Goal: Transaction & Acquisition: Purchase product/service

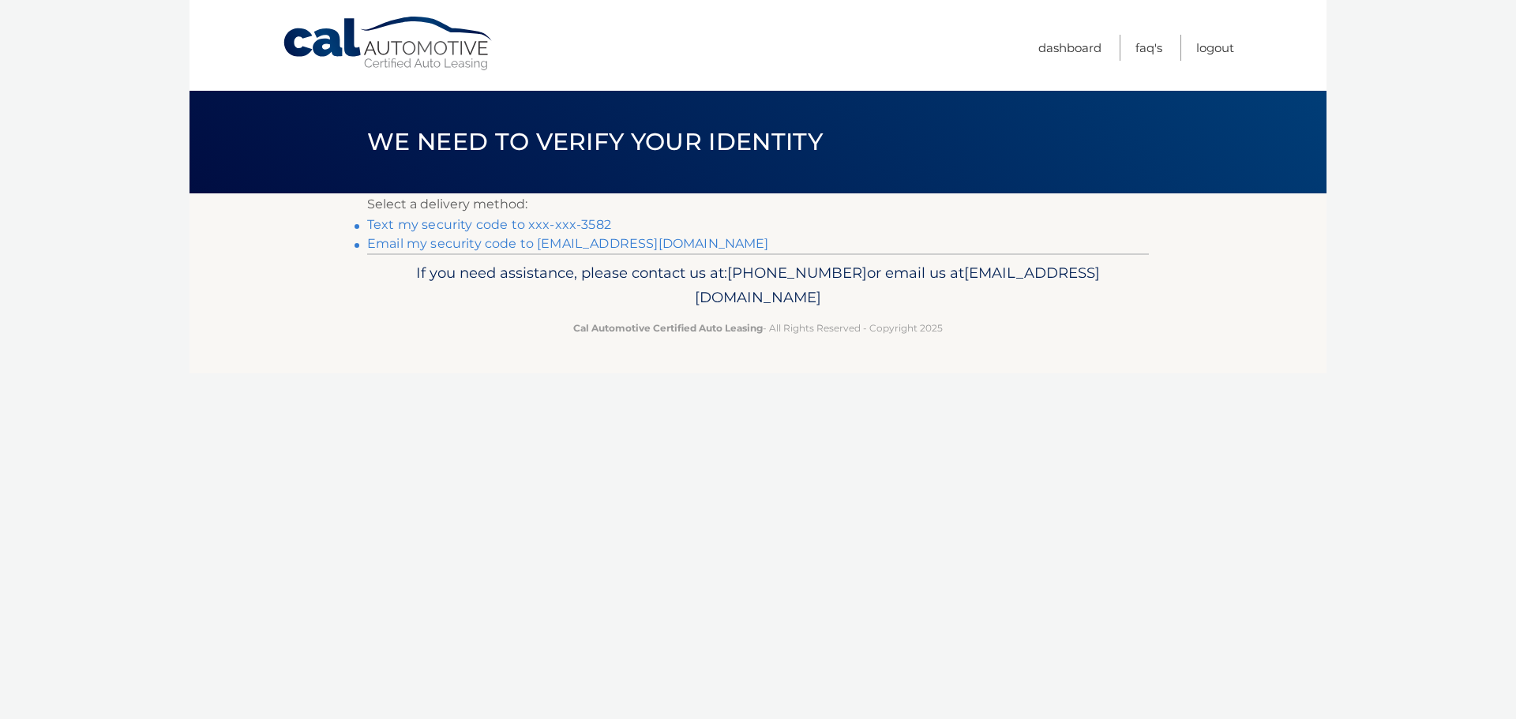
click at [456, 223] on link "Text my security code to xxx-xxx-3582" at bounding box center [489, 224] width 244 height 15
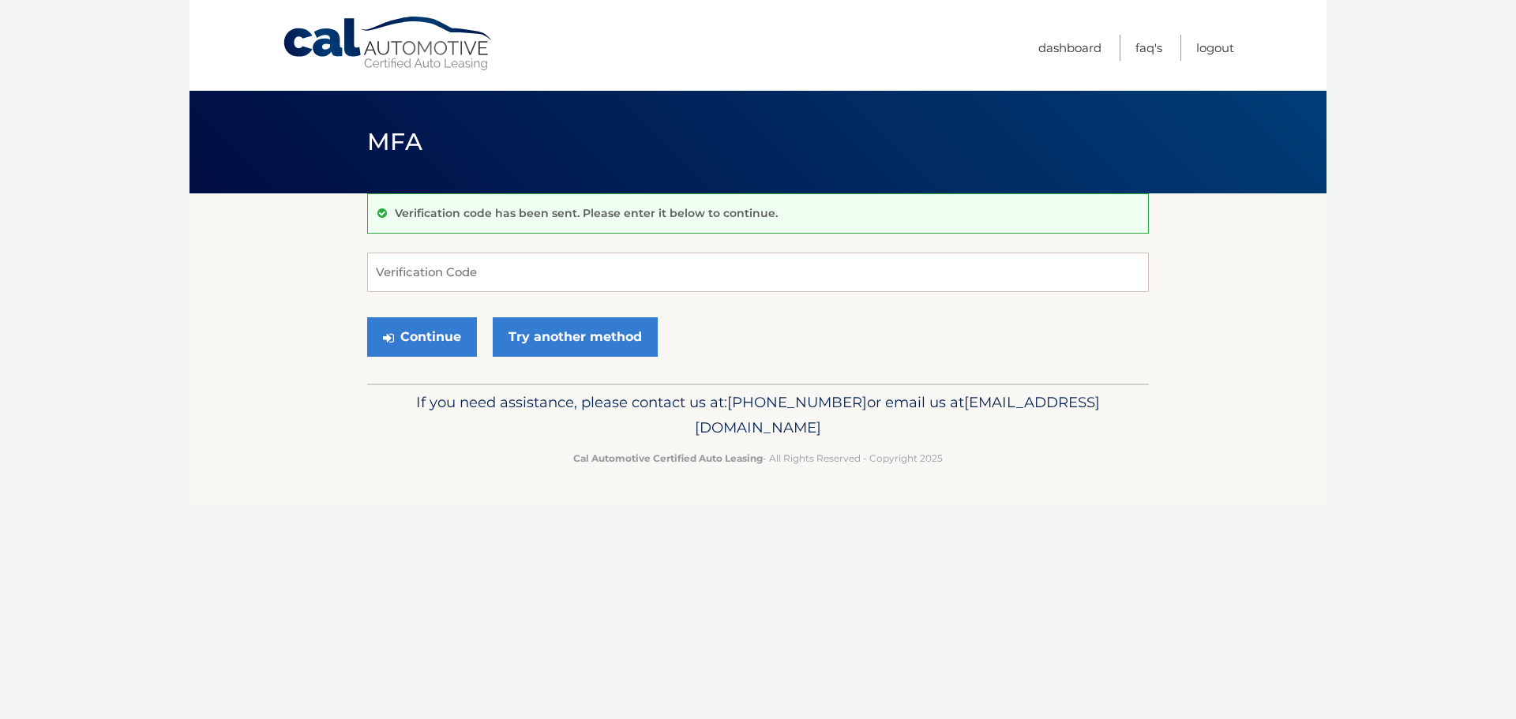
click at [527, 212] on p "Verification code has been sent. Please enter it below to continue." at bounding box center [586, 213] width 383 height 14
drag, startPoint x: 471, startPoint y: 200, endPoint x: 478, endPoint y: 196, distance: 8.1
click at [463, 229] on div "Verification code has been sent. Please enter it below to continue." at bounding box center [757, 213] width 781 height 40
click at [485, 214] on p "Verification code has been sent. Please enter it below to continue." at bounding box center [586, 213] width 383 height 14
click at [587, 336] on link "Try another method" at bounding box center [575, 336] width 165 height 39
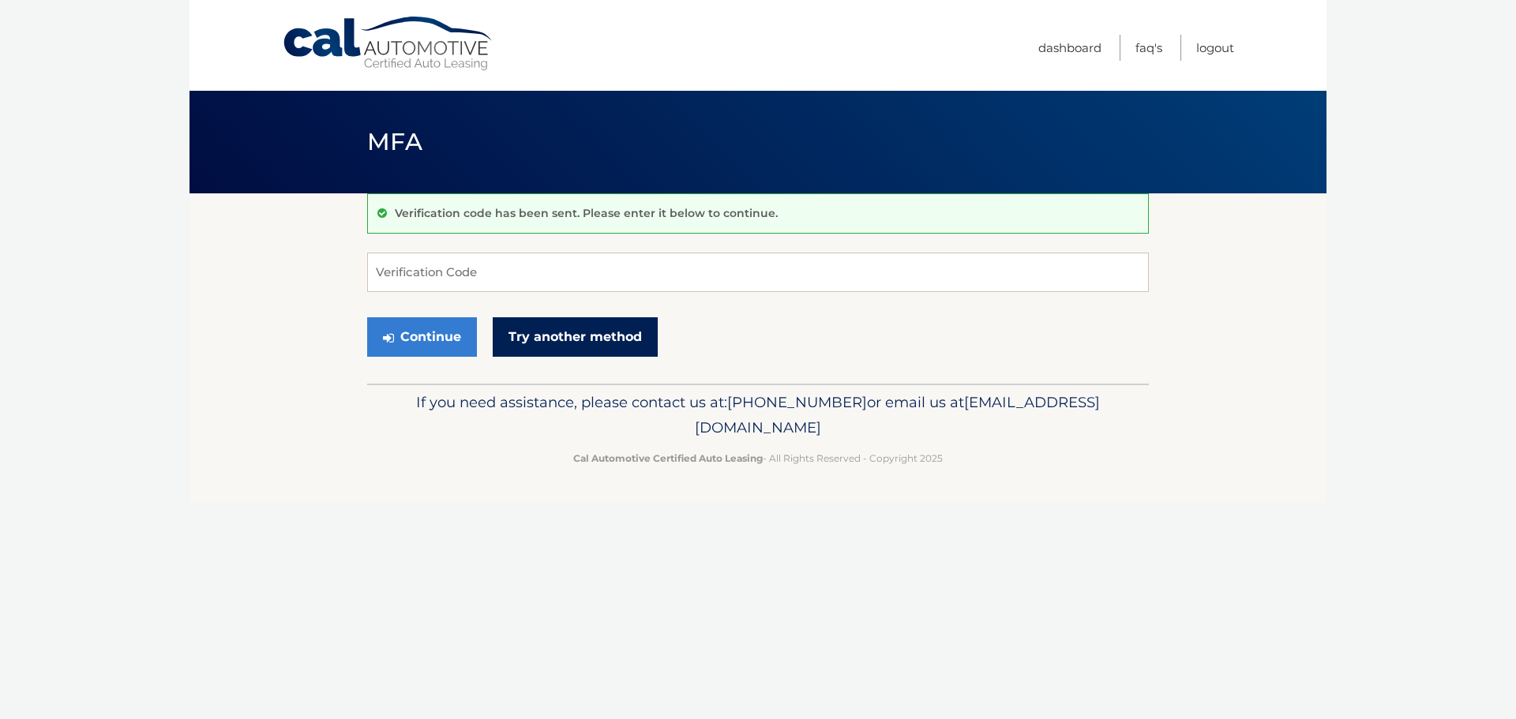
click at [586, 336] on link "Try another method" at bounding box center [575, 336] width 165 height 39
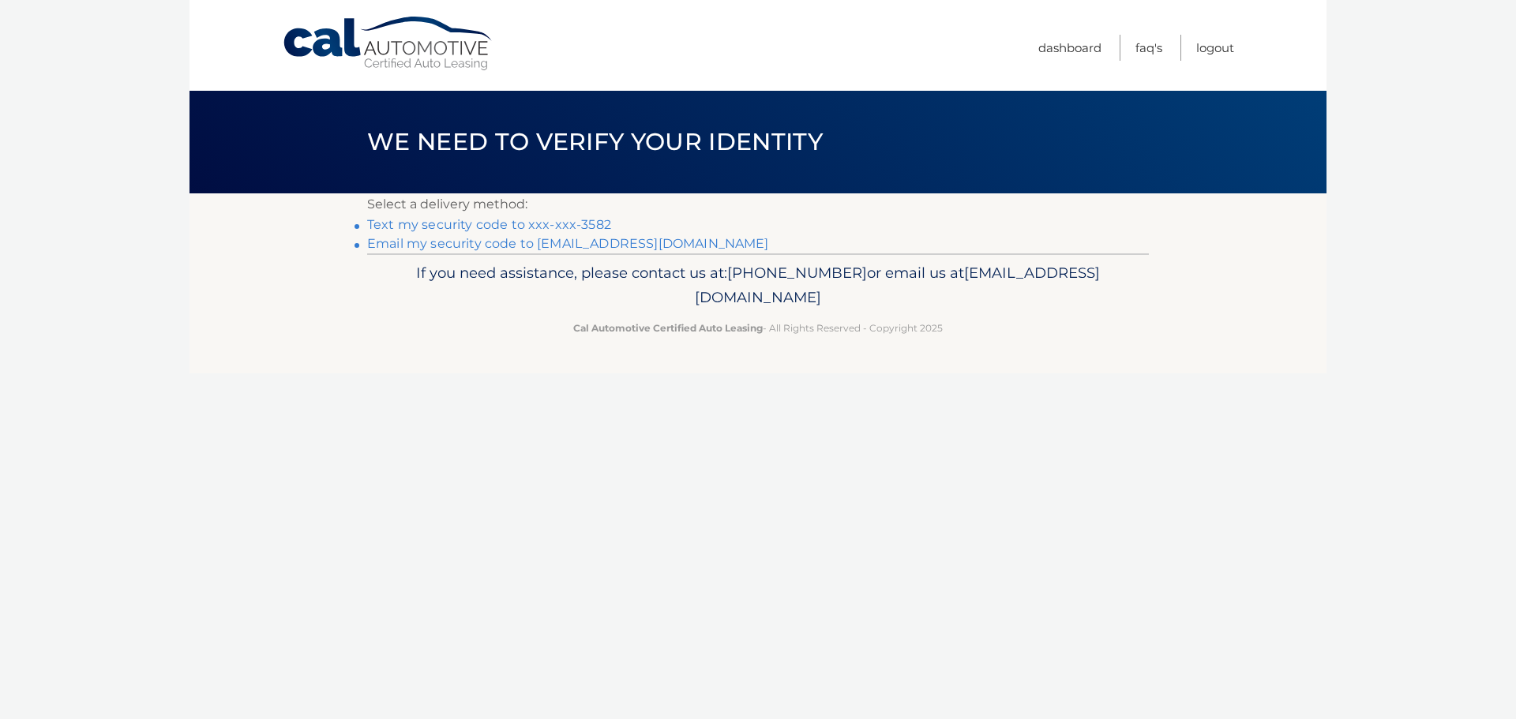
click at [487, 224] on link "Text my security code to xxx-xxx-3582" at bounding box center [489, 224] width 244 height 15
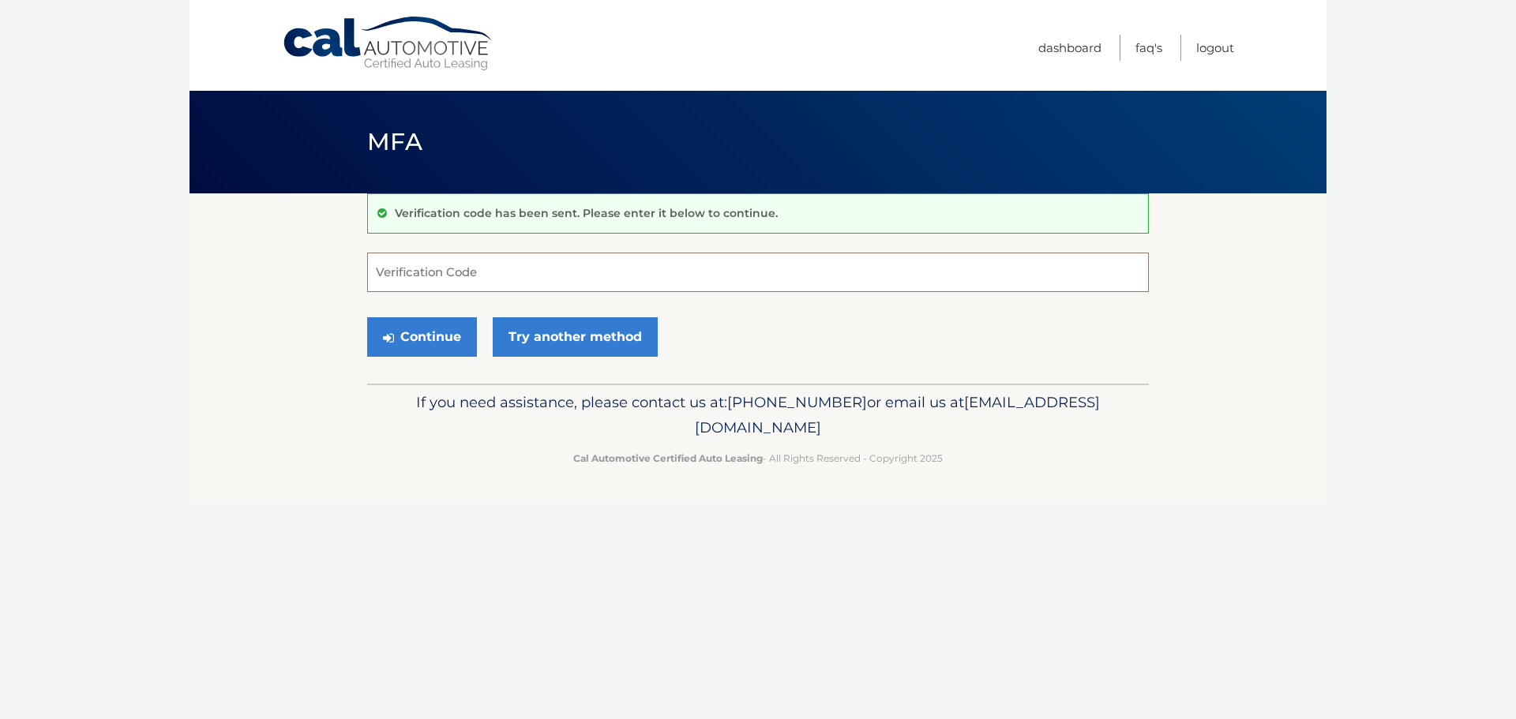
click at [474, 275] on input "Verification Code" at bounding box center [757, 272] width 781 height 39
type input "325637"
click at [367, 317] on button "Continue" at bounding box center [422, 336] width 110 height 39
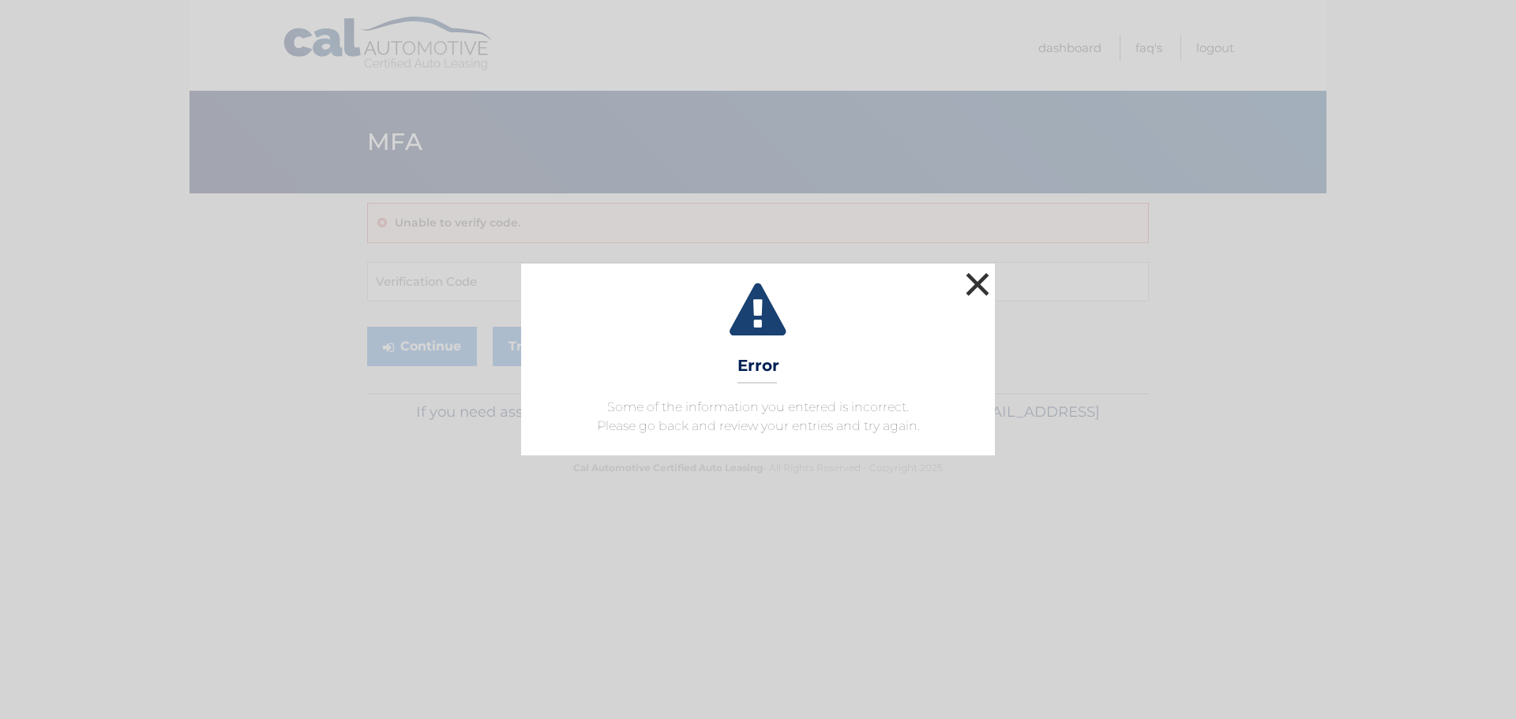
click at [986, 282] on button "×" at bounding box center [977, 284] width 32 height 32
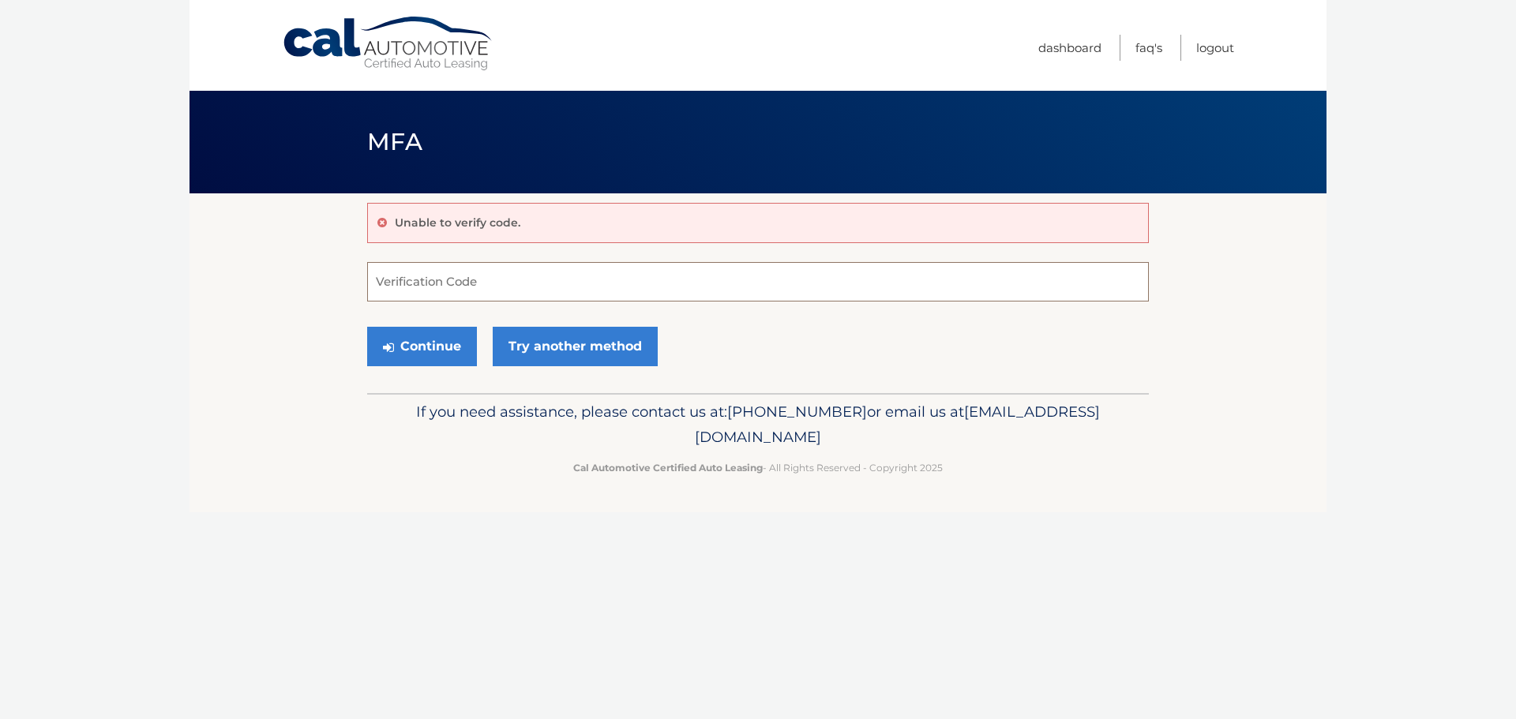
click at [587, 294] on input "Verification Code" at bounding box center [757, 281] width 781 height 39
type input "537981"
click at [429, 347] on button "Continue" at bounding box center [422, 346] width 110 height 39
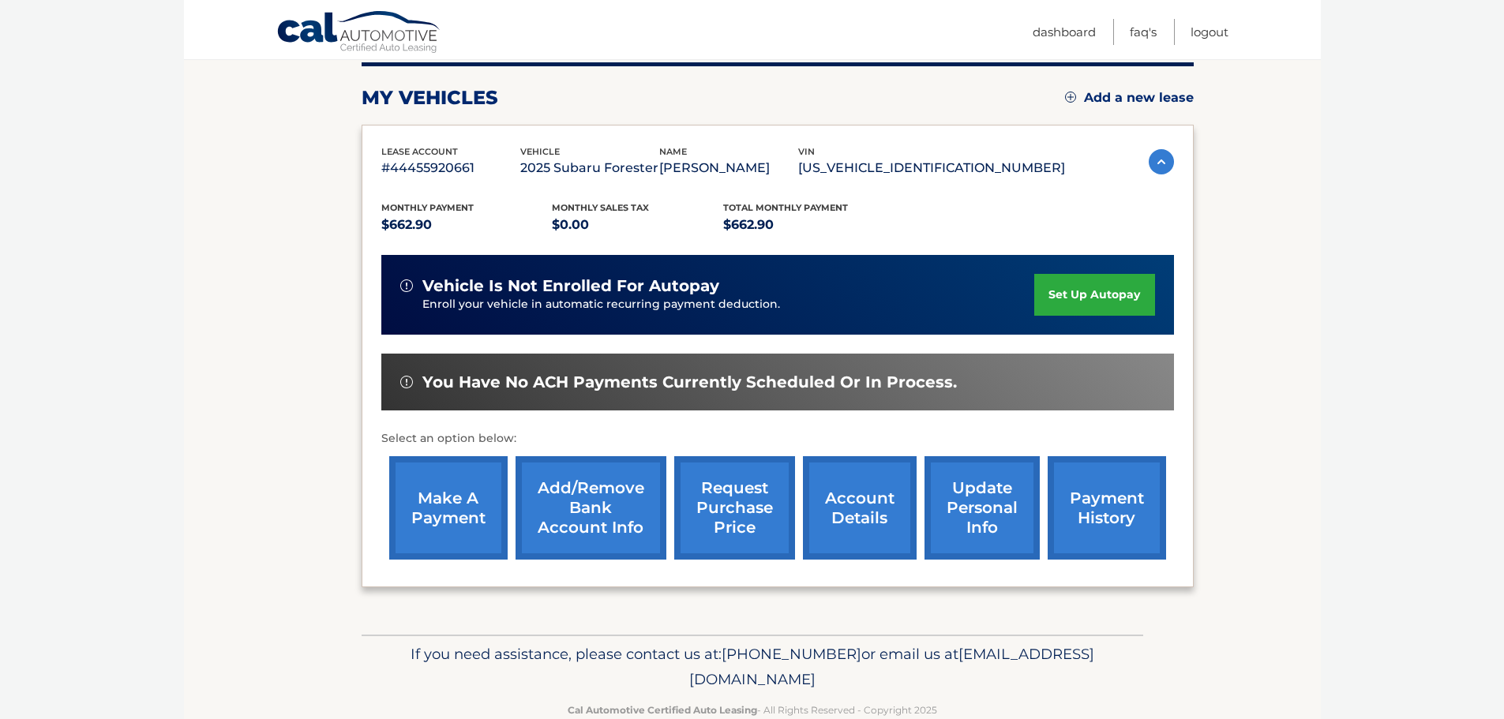
scroll to position [238, 0]
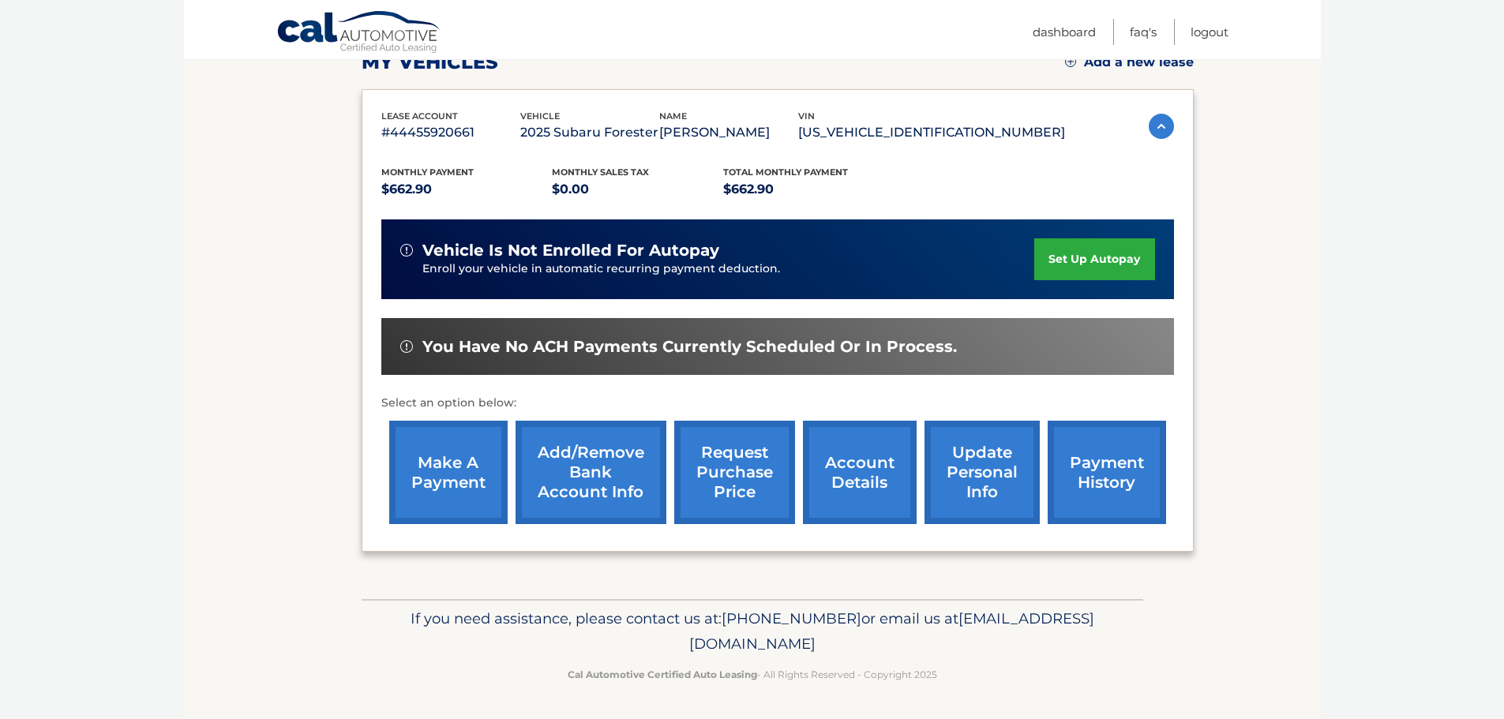
click at [443, 453] on link "make a payment" at bounding box center [448, 472] width 118 height 103
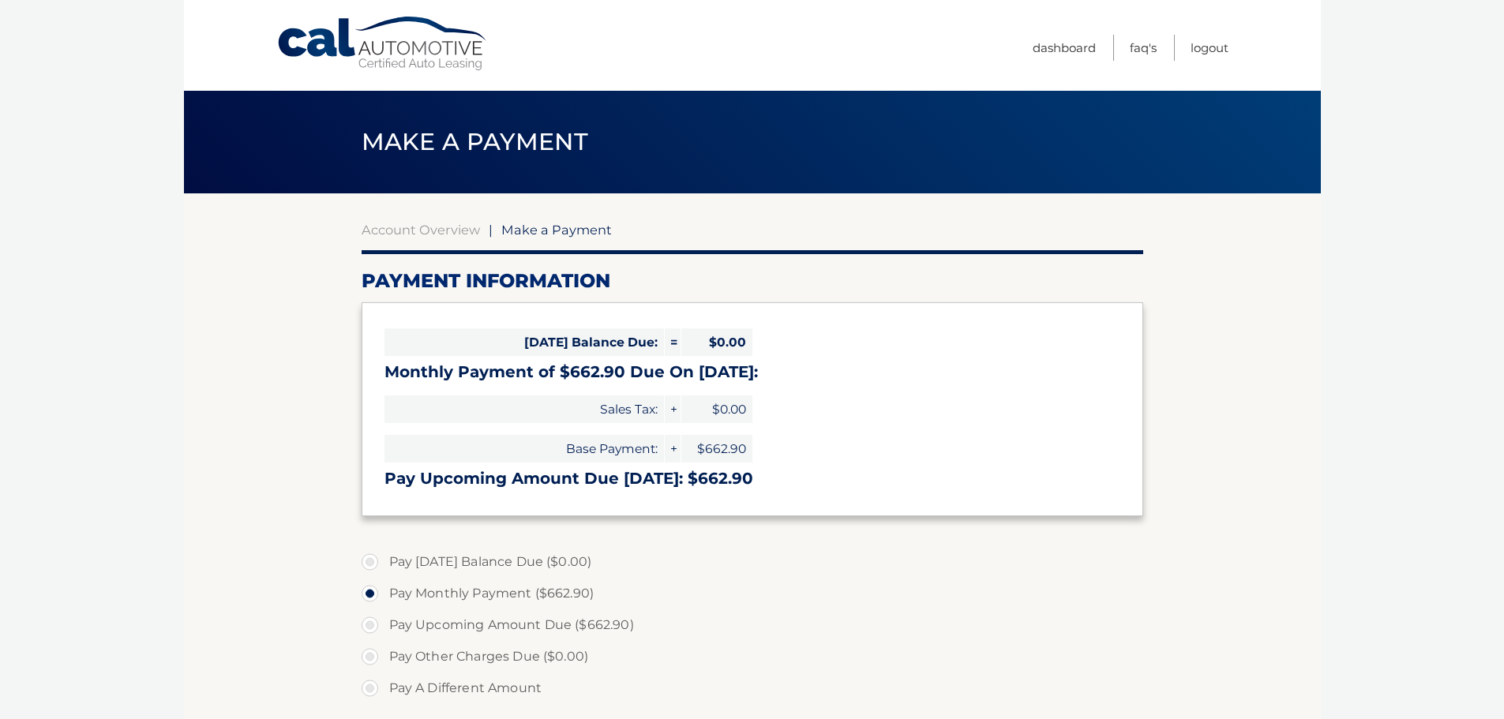
select select "MWU2ZmZiNjItYTJhZC00ZmU2LTg2ZTUtZjJhZDAyYjU2NWU5"
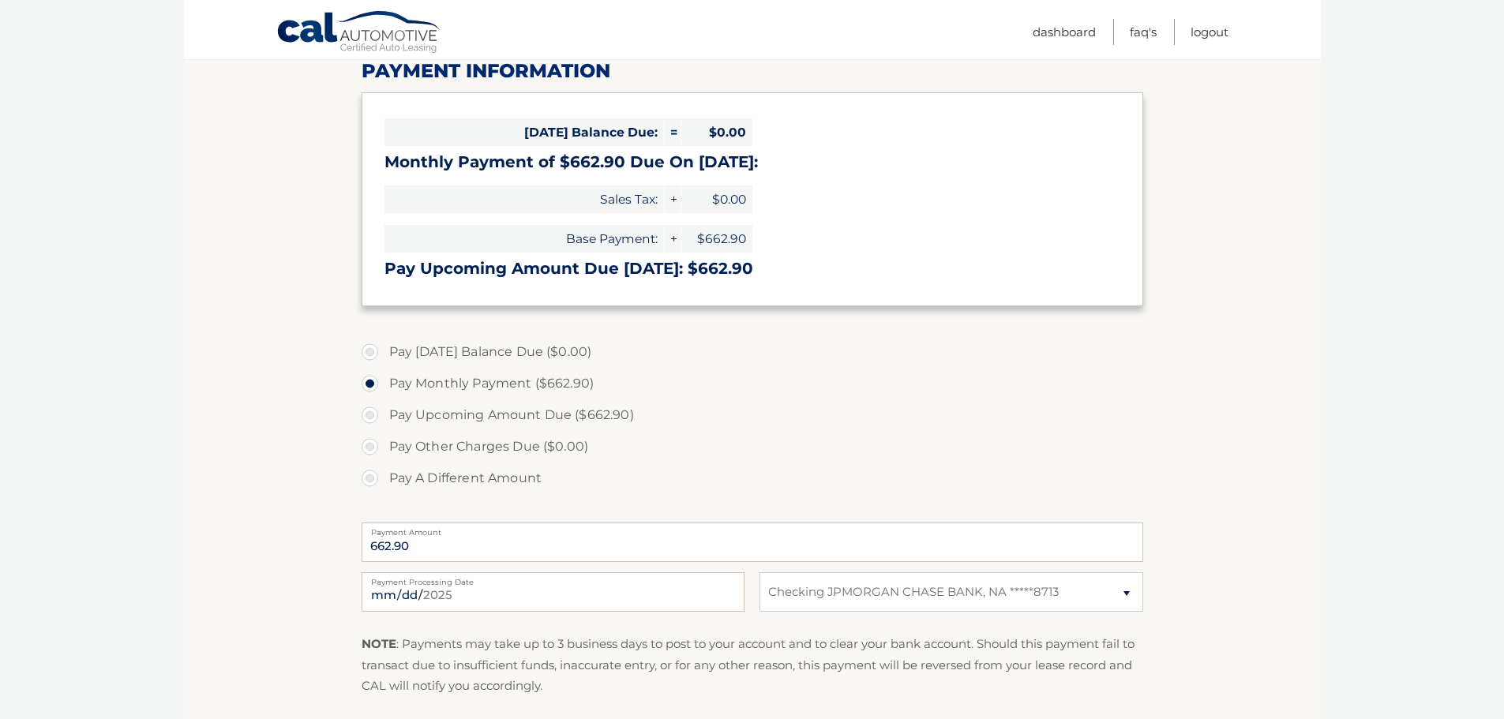
scroll to position [237, 0]
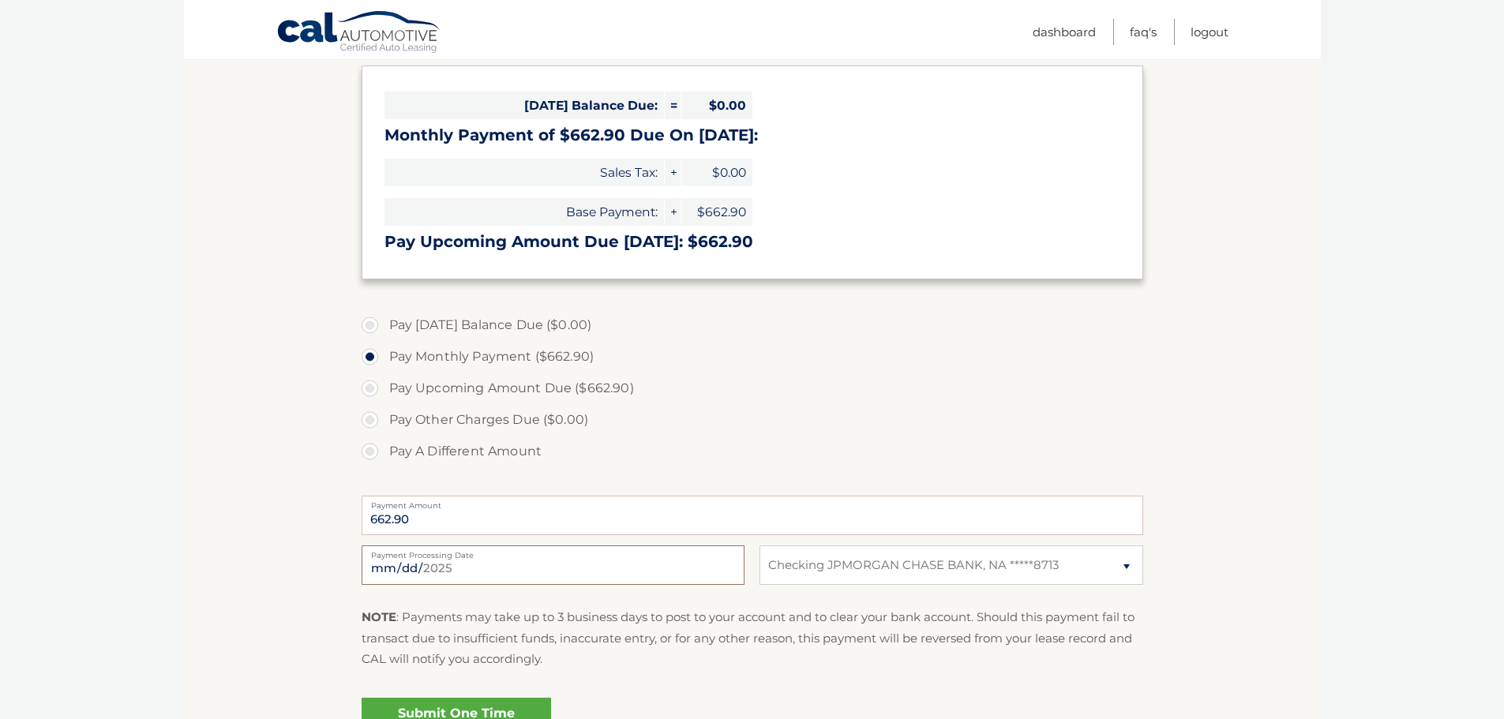
click at [394, 567] on input "[DATE]" at bounding box center [553, 564] width 383 height 39
type input "[DATE]"
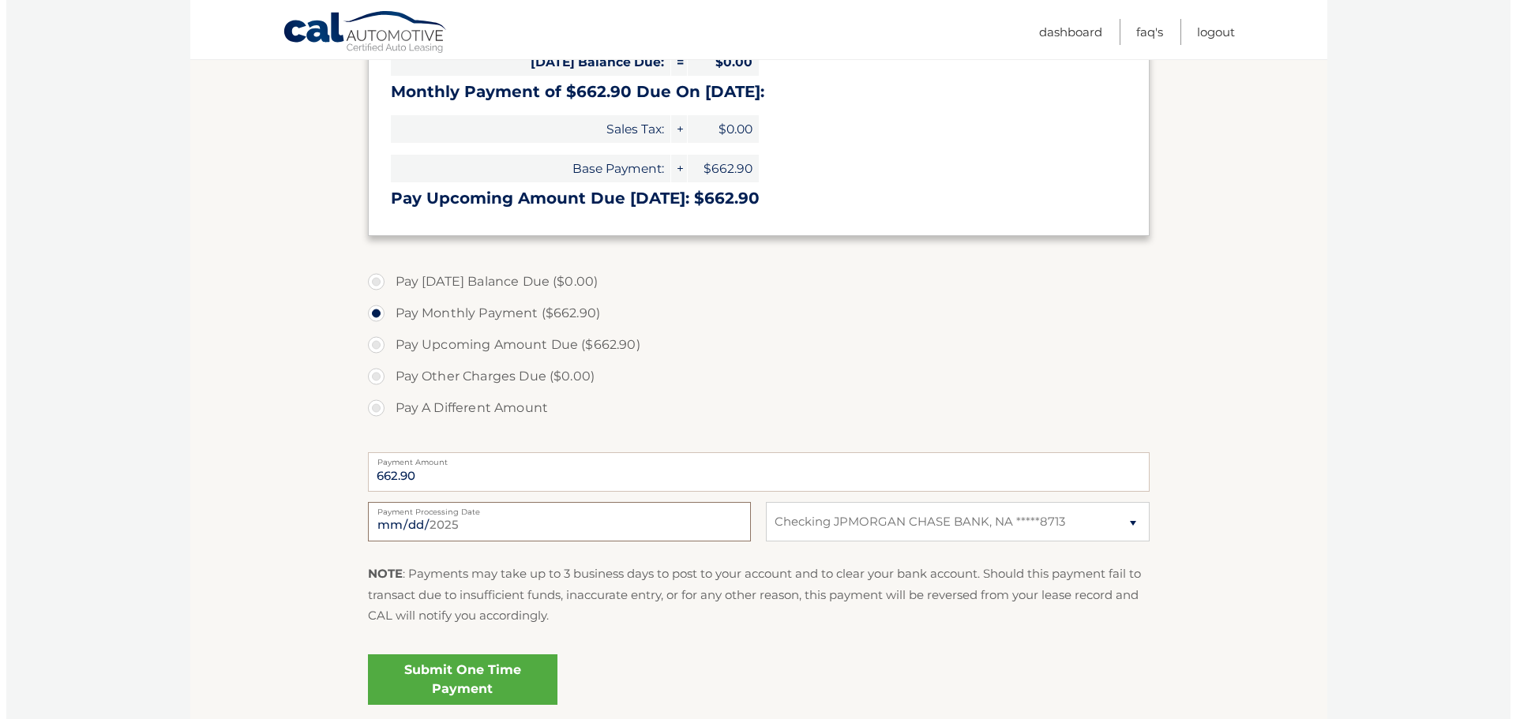
scroll to position [316, 0]
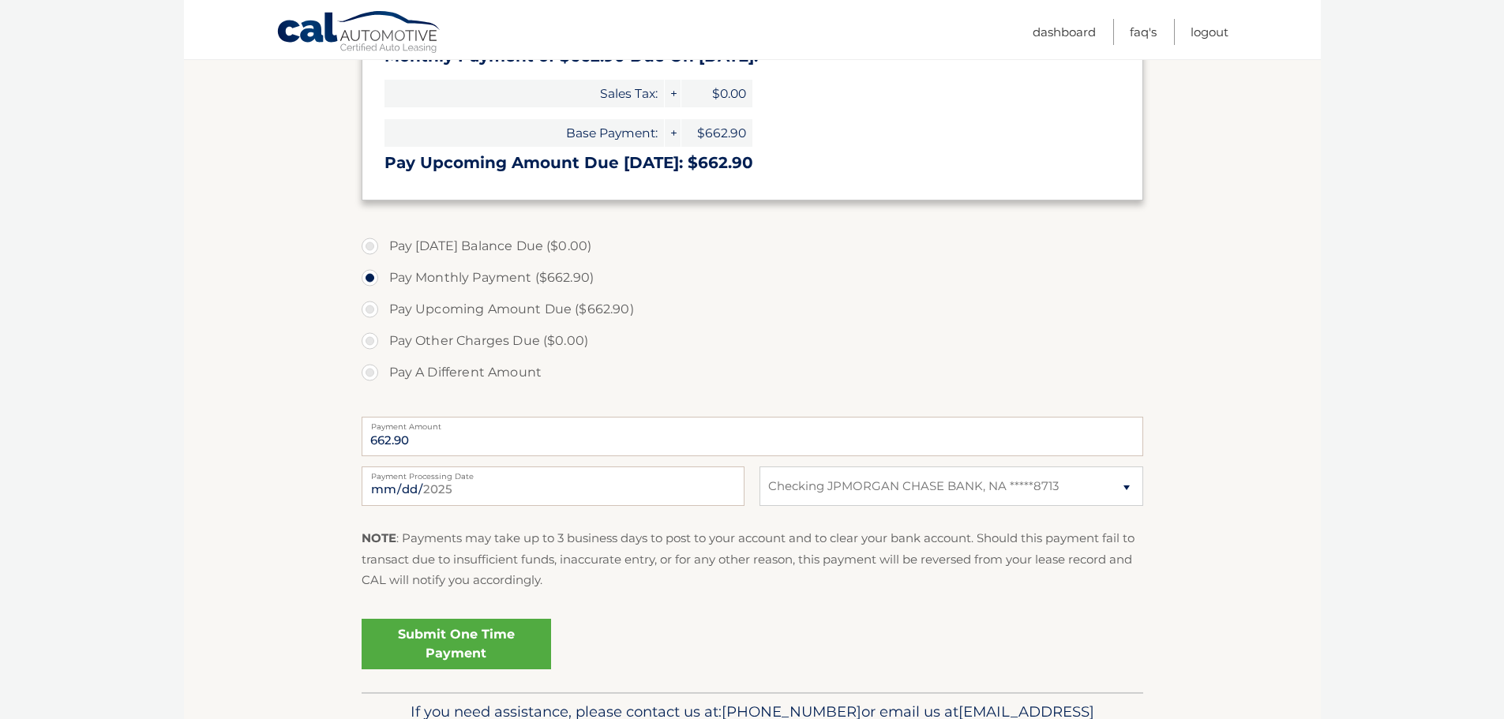
click at [453, 641] on link "Submit One Time Payment" at bounding box center [456, 644] width 189 height 51
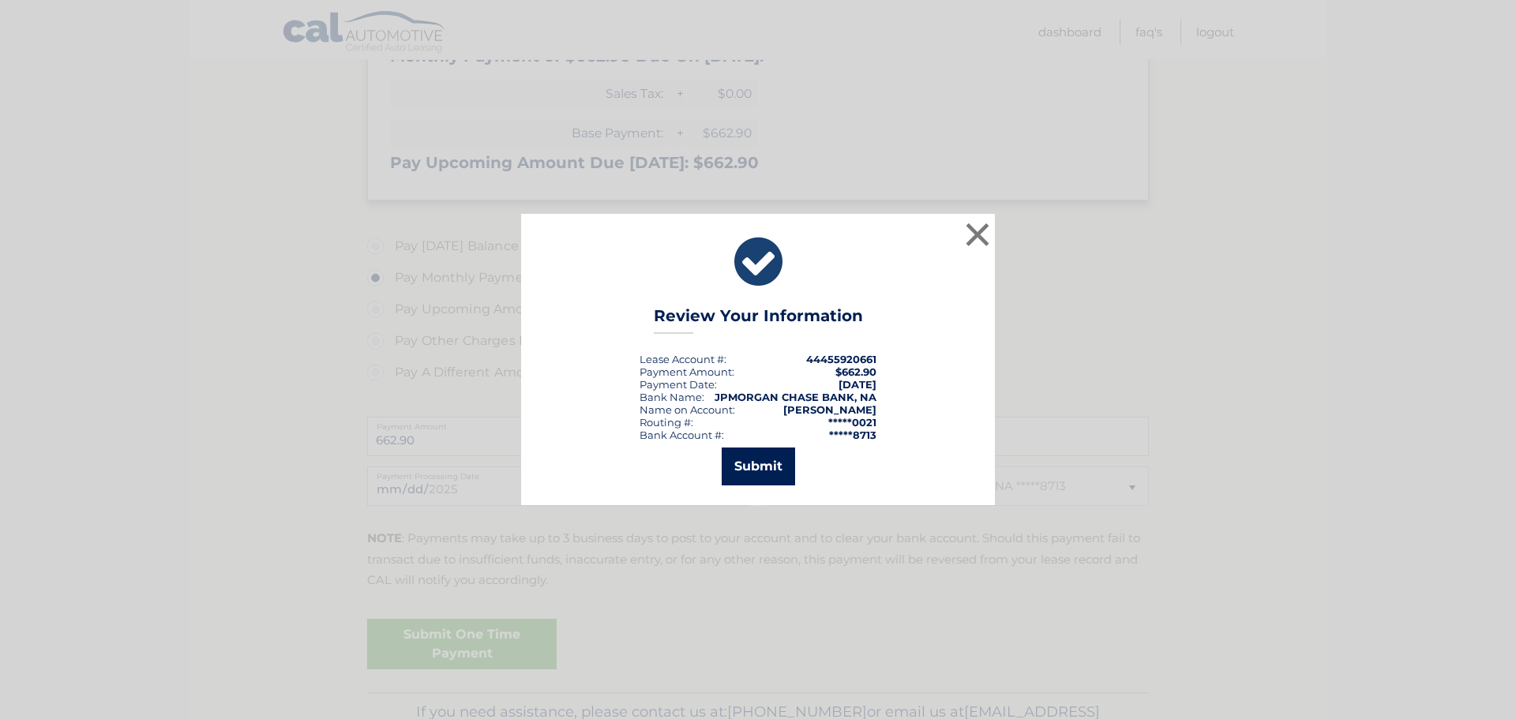
click at [744, 459] on button "Submit" at bounding box center [758, 467] width 73 height 38
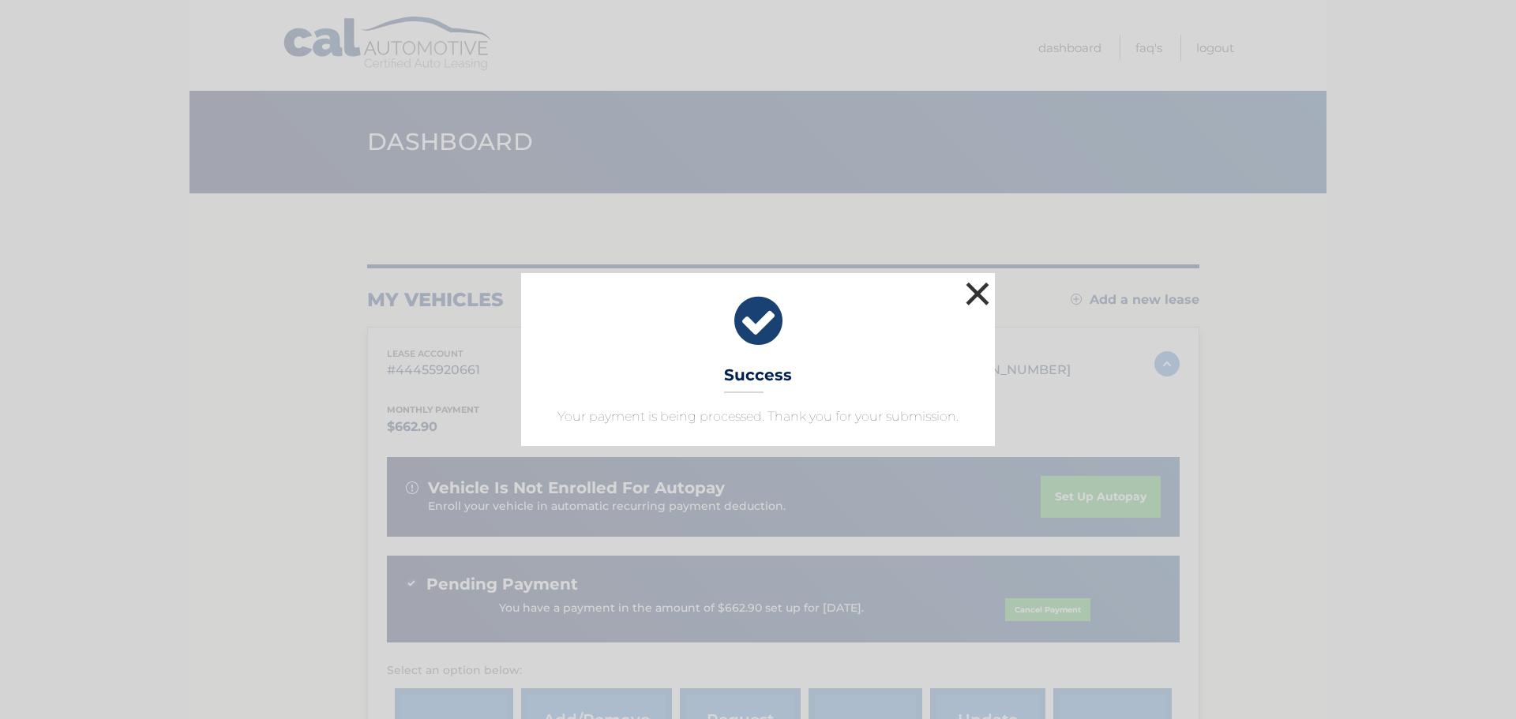
click at [973, 292] on button "×" at bounding box center [977, 294] width 32 height 32
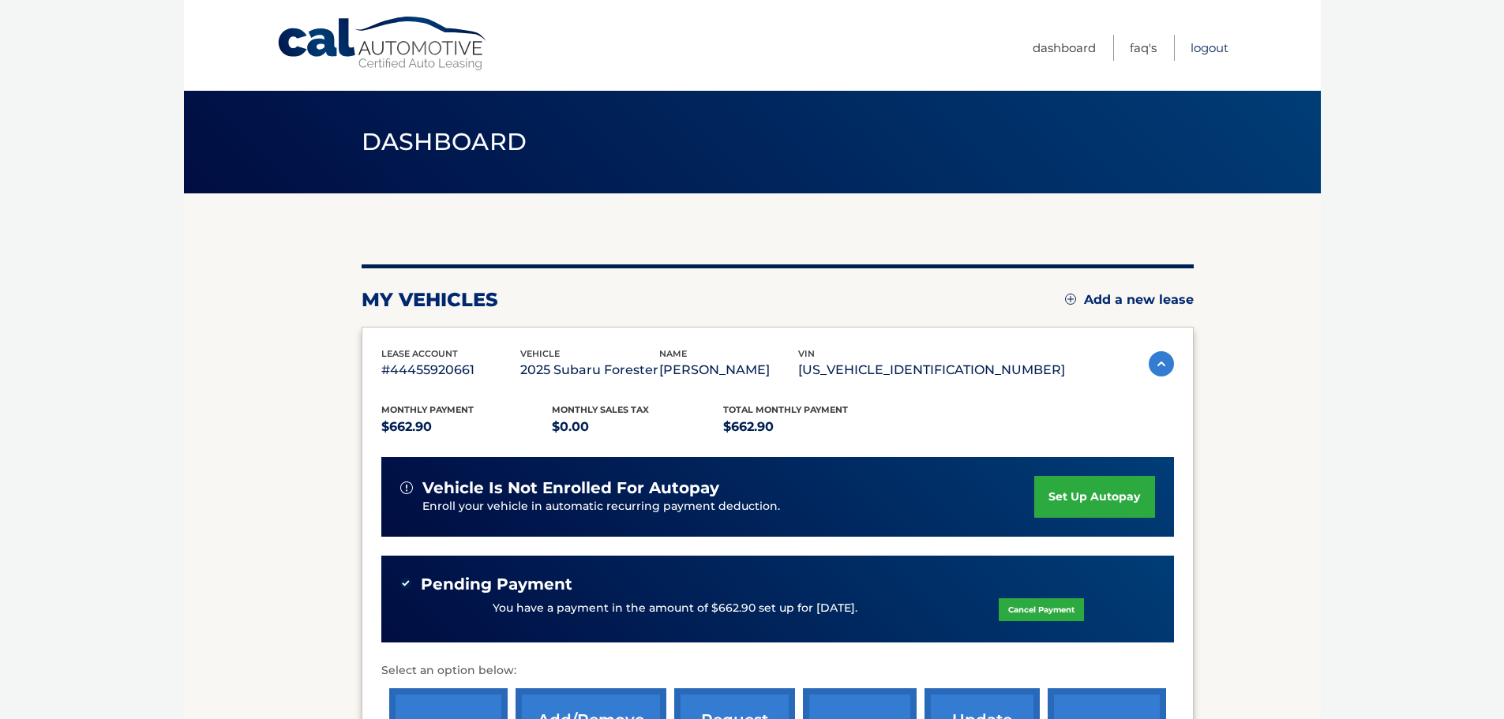
click at [1209, 50] on link "Logout" at bounding box center [1209, 48] width 38 height 26
